Goal: Find specific page/section: Find specific page/section

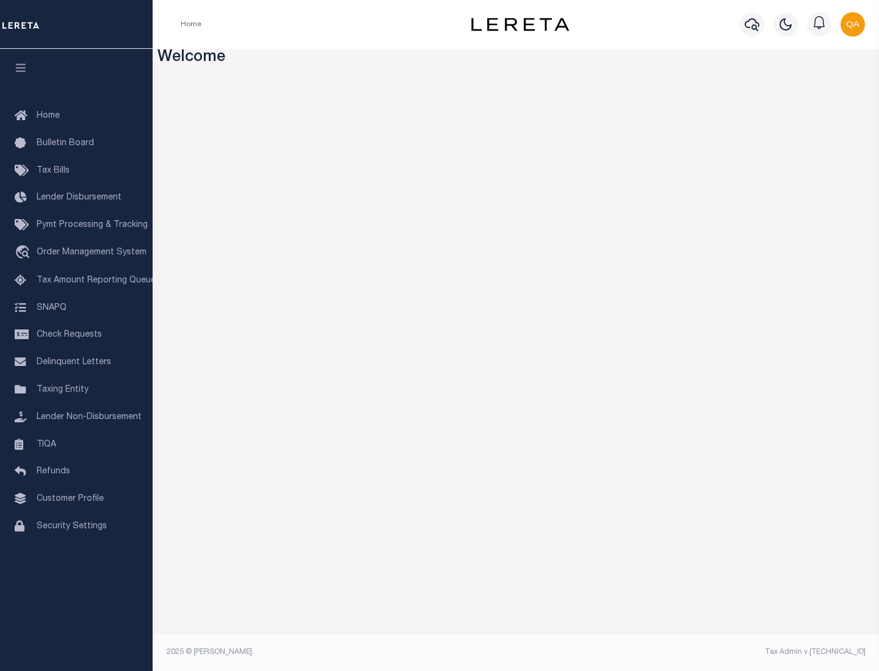
click at [76, 444] on link "TIQA" at bounding box center [76, 444] width 153 height 27
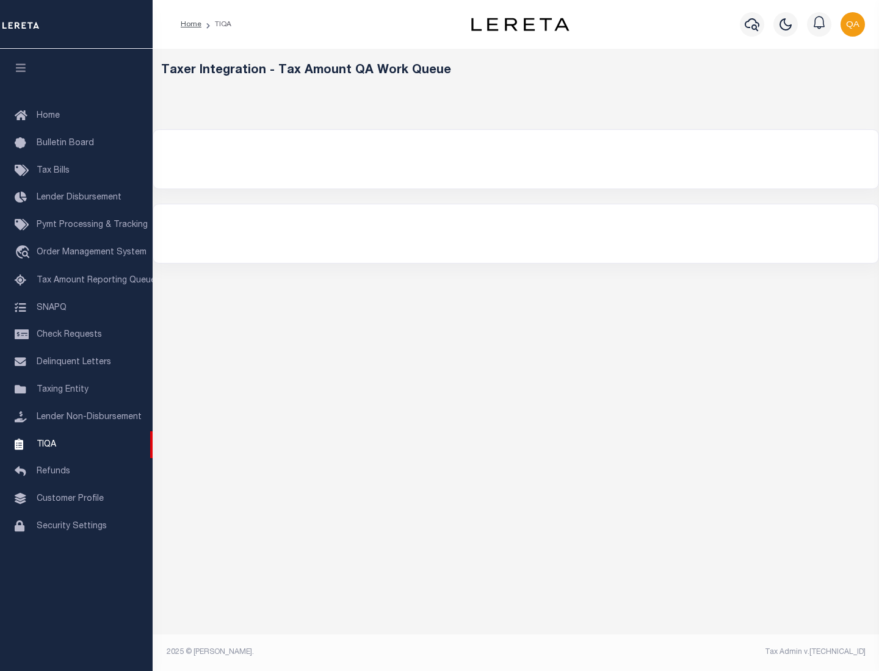
select select "200"
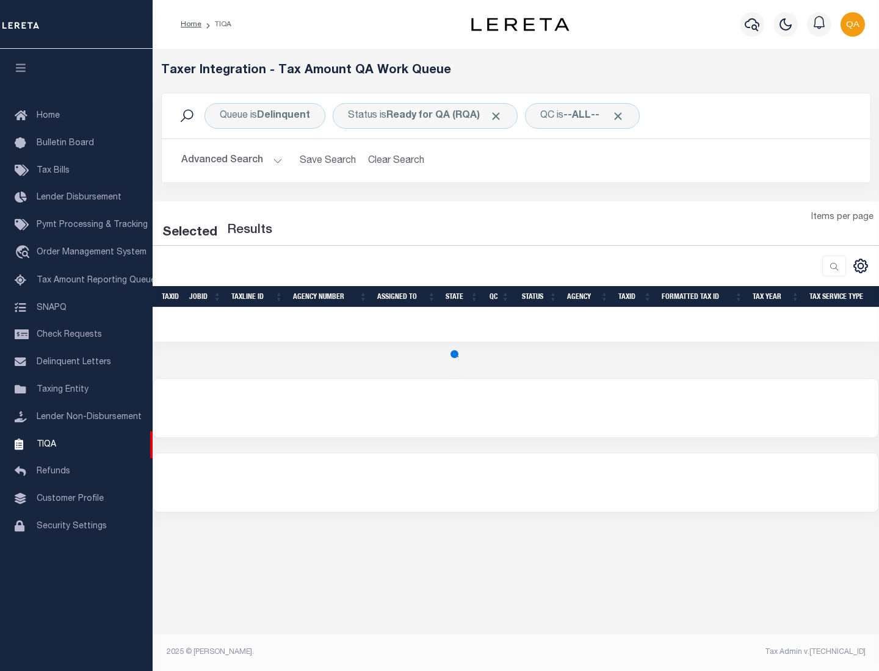
select select "200"
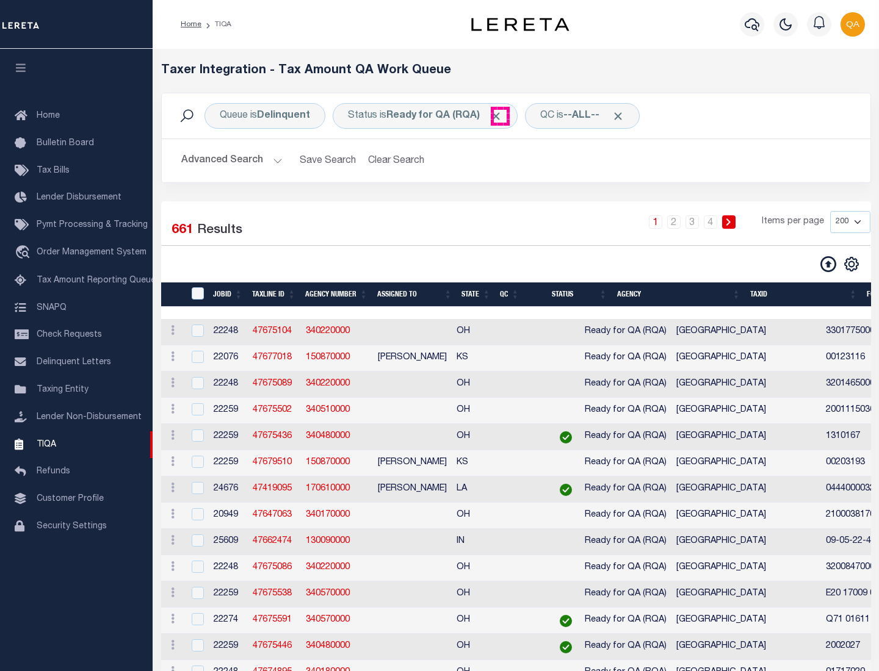
click at [500, 116] on span "Click to Remove" at bounding box center [495, 116] width 13 height 13
